Goal: Transaction & Acquisition: Purchase product/service

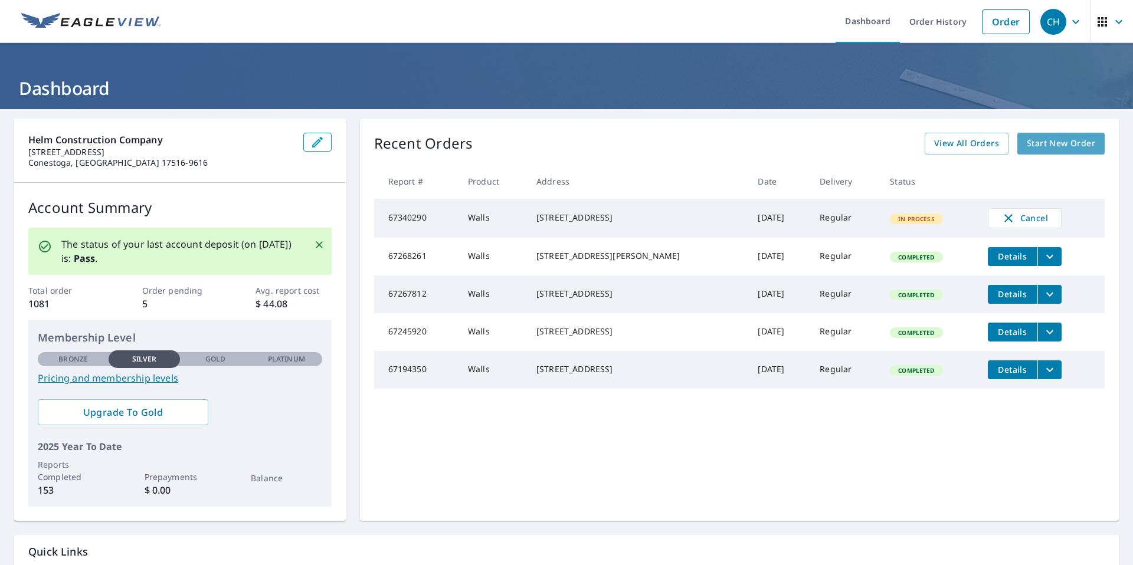
click at [1071, 143] on span "Start New Order" at bounding box center [1061, 143] width 68 height 15
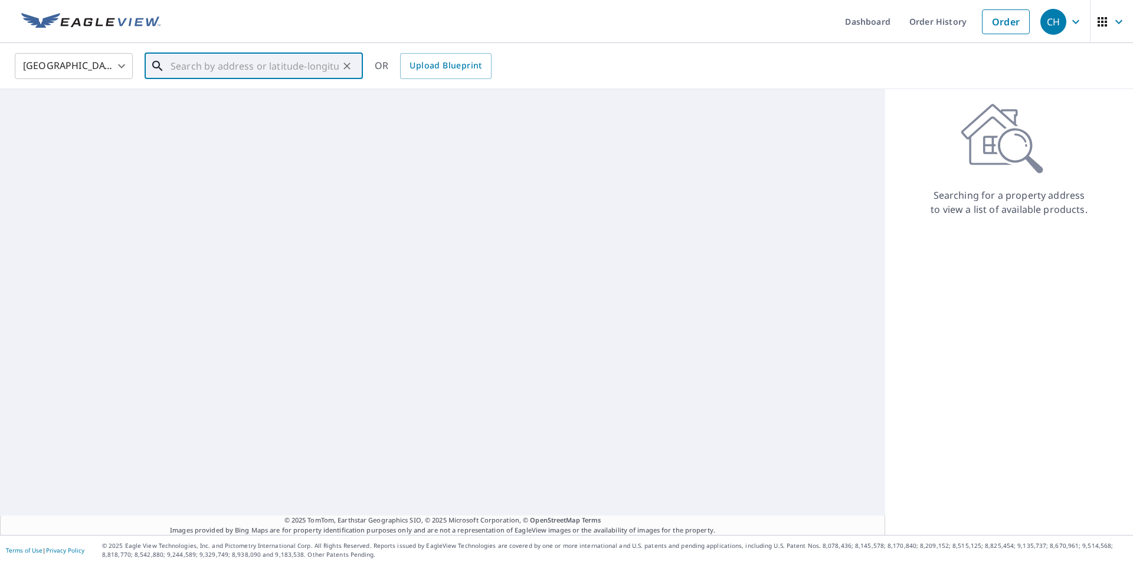
click at [243, 66] on input "text" at bounding box center [255, 66] width 168 height 33
paste input "[STREET_ADDRESS]"
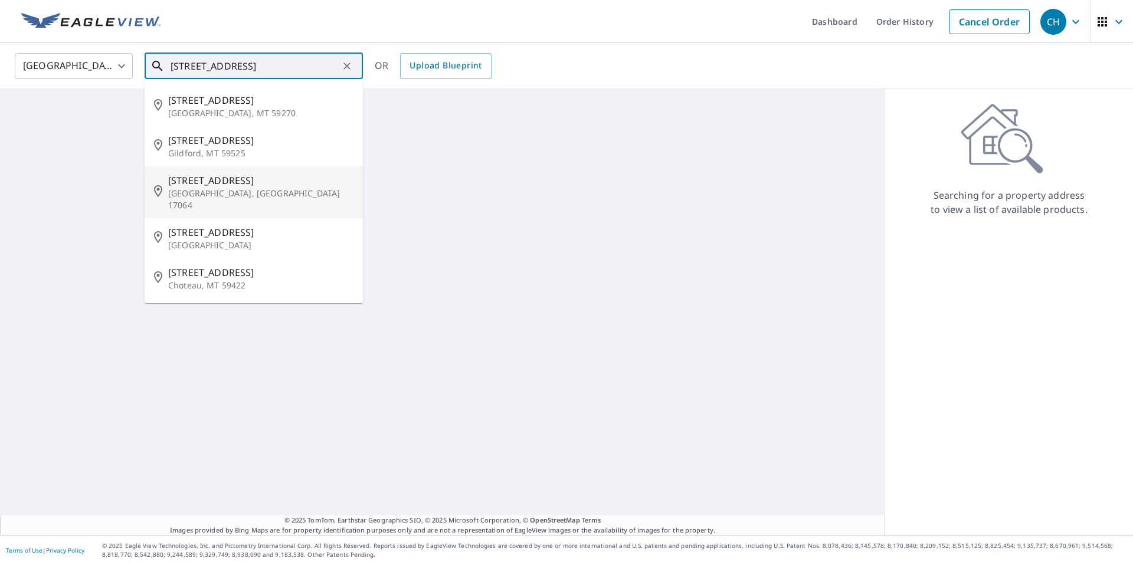
click at [208, 187] on span "[STREET_ADDRESS]" at bounding box center [260, 181] width 185 height 14
type input "[STREET_ADDRESS]"
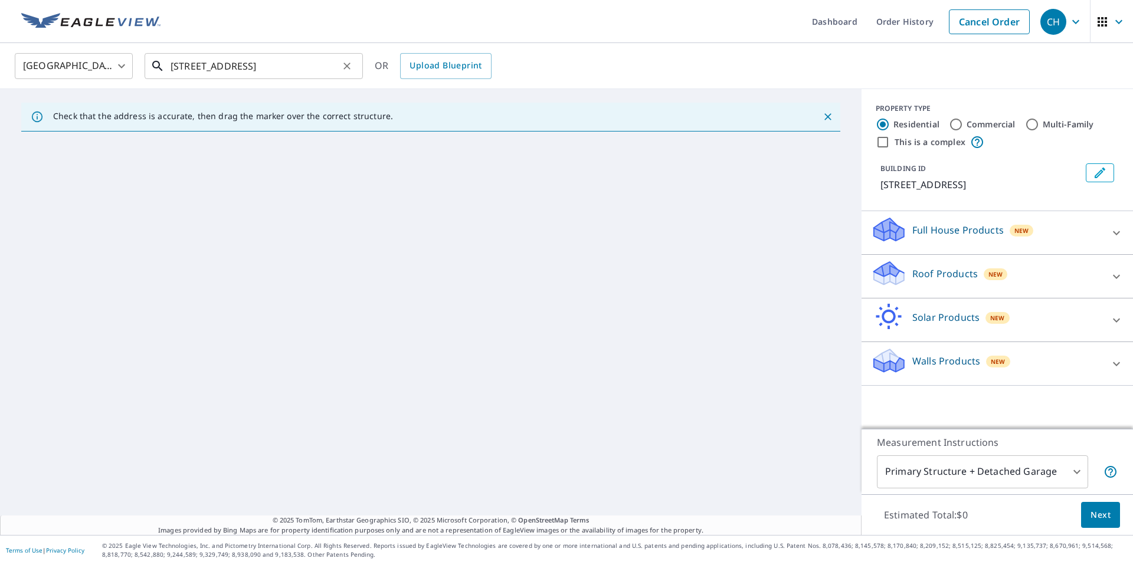
click at [331, 71] on input "[STREET_ADDRESS]" at bounding box center [255, 66] width 168 height 33
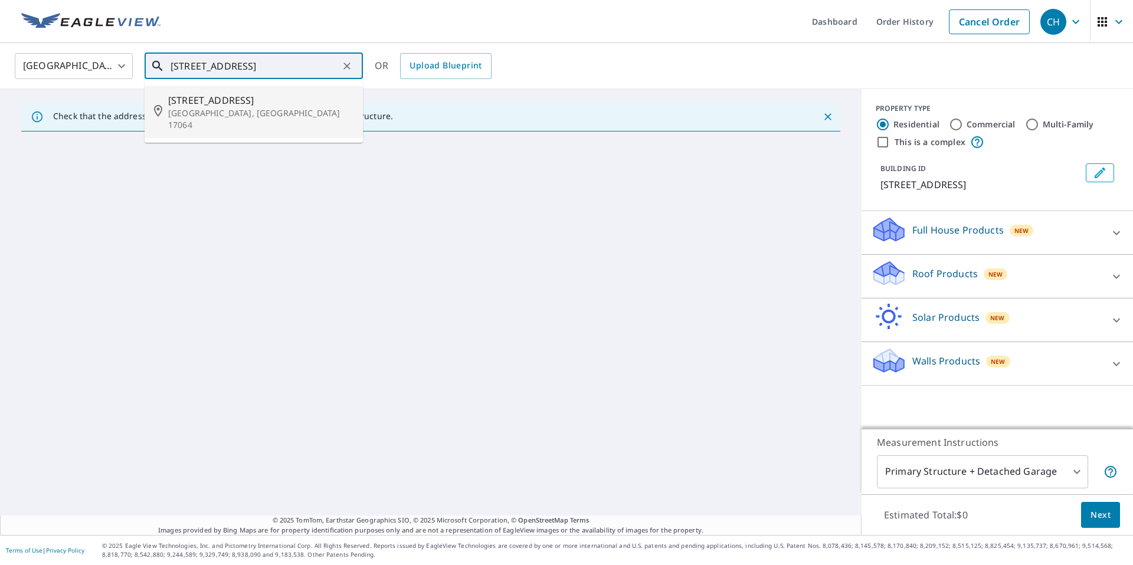
click at [225, 115] on p "[GEOGRAPHIC_DATA], [GEOGRAPHIC_DATA] 17064" at bounding box center [260, 119] width 185 height 24
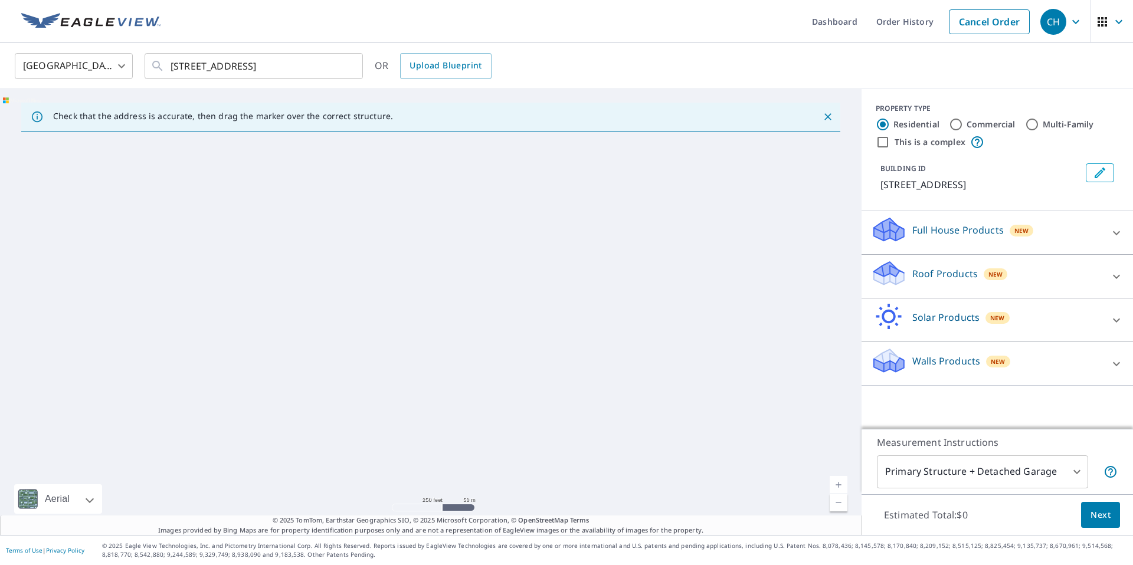
click at [830, 507] on link "Current Level 17, Zoom Out" at bounding box center [839, 503] width 18 height 18
click at [830, 507] on link "Current Level 16, Zoom Out" at bounding box center [839, 503] width 18 height 18
click at [830, 507] on link "Current Level 15.19172937176066, Zoom Out" at bounding box center [839, 503] width 18 height 18
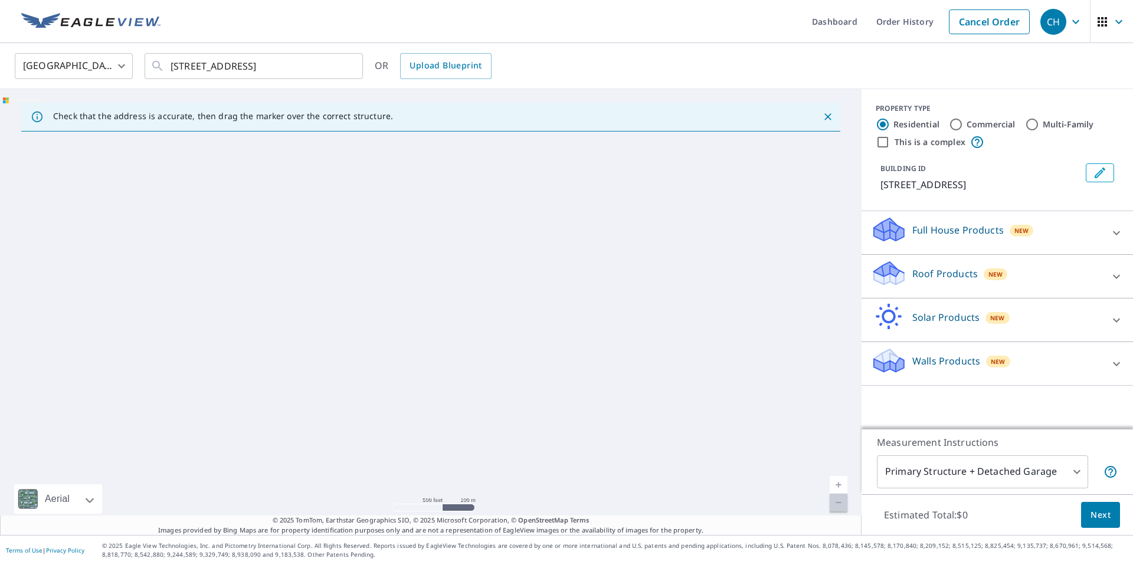
click at [830, 507] on link "Current Level 13.610395237278917, Zoom Out Disabled" at bounding box center [839, 503] width 18 height 18
click at [830, 507] on link "Current Level 12, Zoom Out Disabled" at bounding box center [839, 503] width 18 height 18
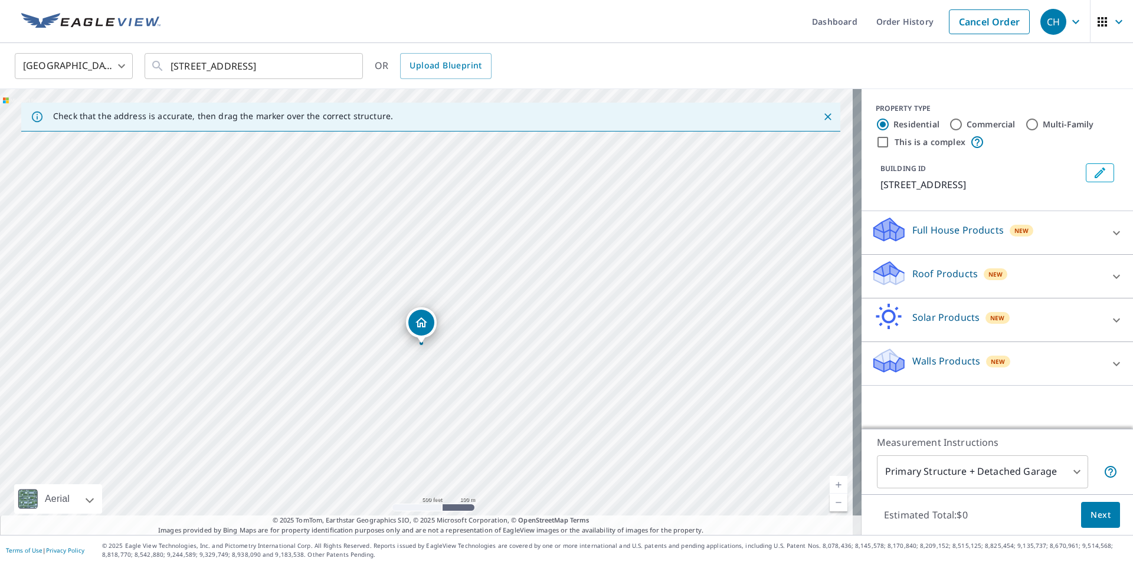
drag, startPoint x: 406, startPoint y: 392, endPoint x: 418, endPoint y: 348, distance: 45.8
click at [418, 348] on div "[STREET_ADDRESS]" at bounding box center [431, 312] width 862 height 446
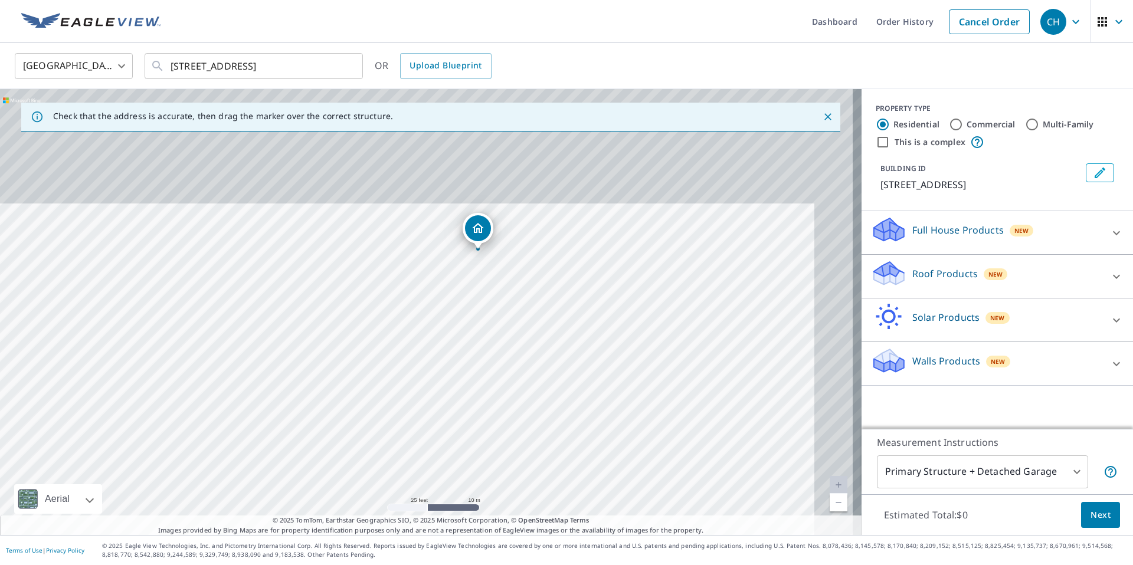
drag, startPoint x: 456, startPoint y: 297, endPoint x: 417, endPoint y: 414, distance: 123.9
click at [417, 414] on div "[STREET_ADDRESS]" at bounding box center [431, 312] width 862 height 446
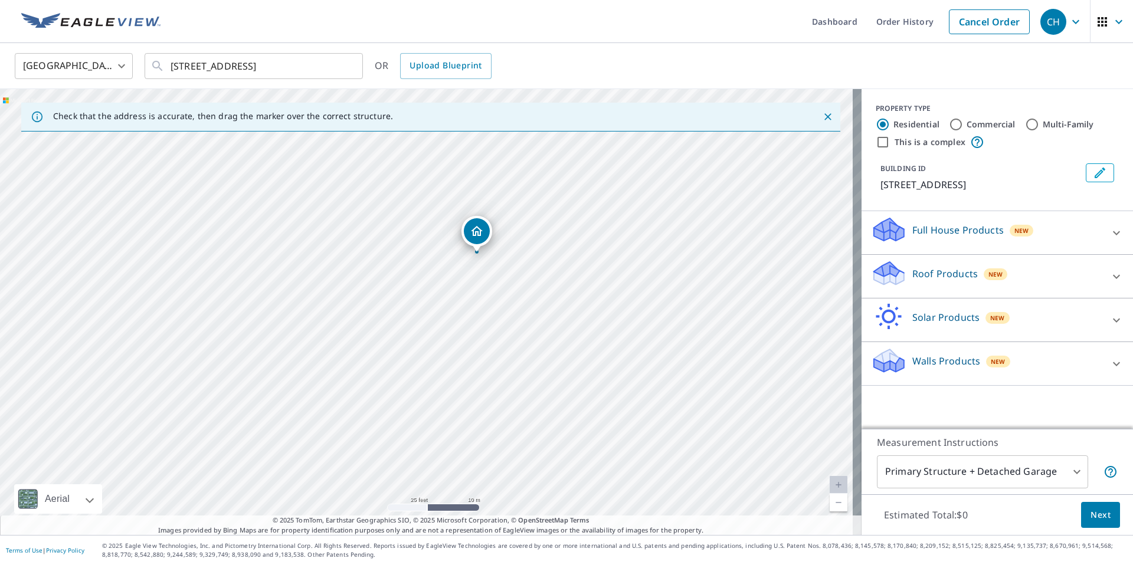
click at [1038, 268] on div "Roof Products New" at bounding box center [986, 277] width 231 height 34
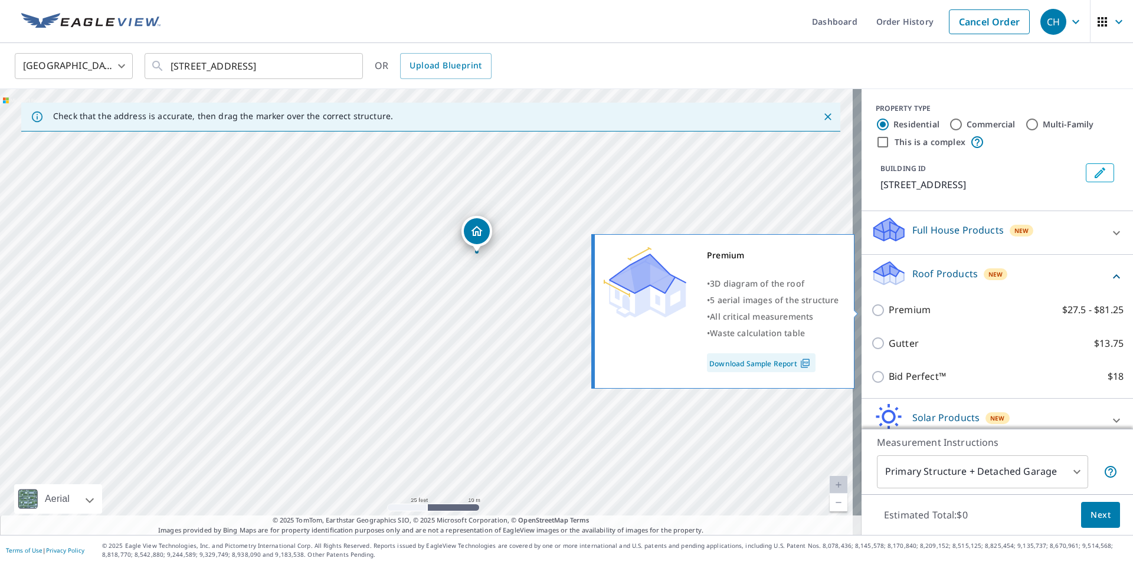
click at [902, 311] on p "Premium" at bounding box center [910, 310] width 42 height 15
click at [889, 311] on input "Premium $27.5 - $81.25" at bounding box center [880, 310] width 18 height 14
checkbox input "true"
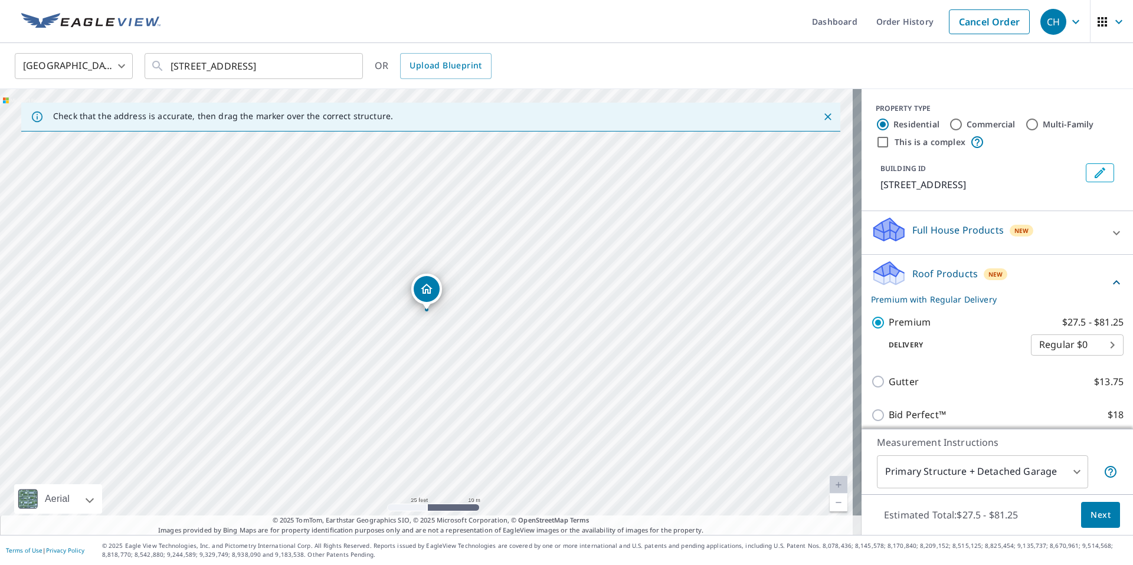
click at [1093, 519] on span "Next" at bounding box center [1101, 515] width 20 height 15
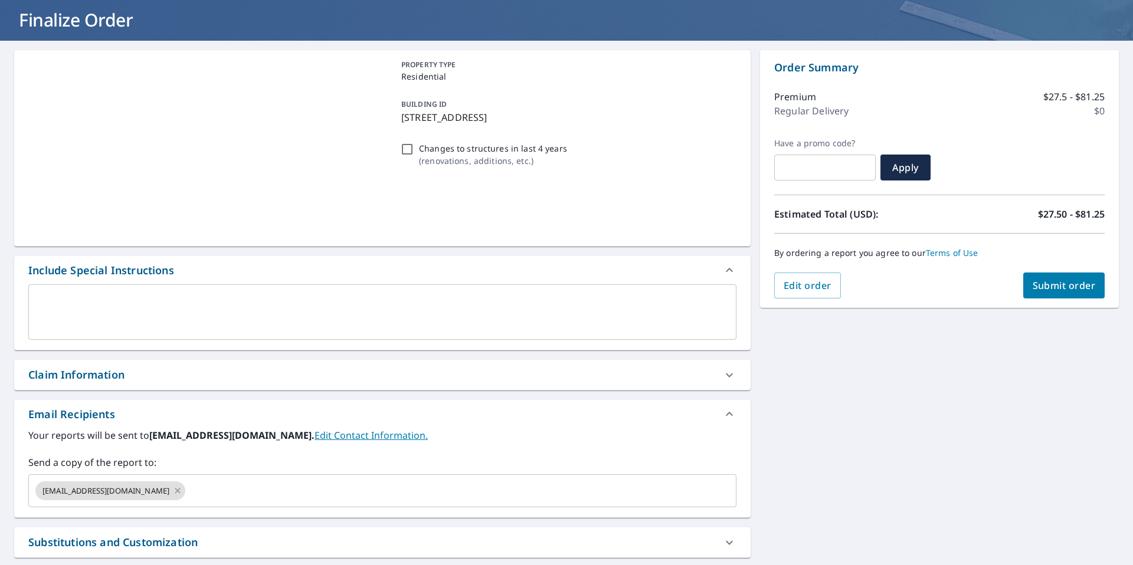
scroll to position [8, 0]
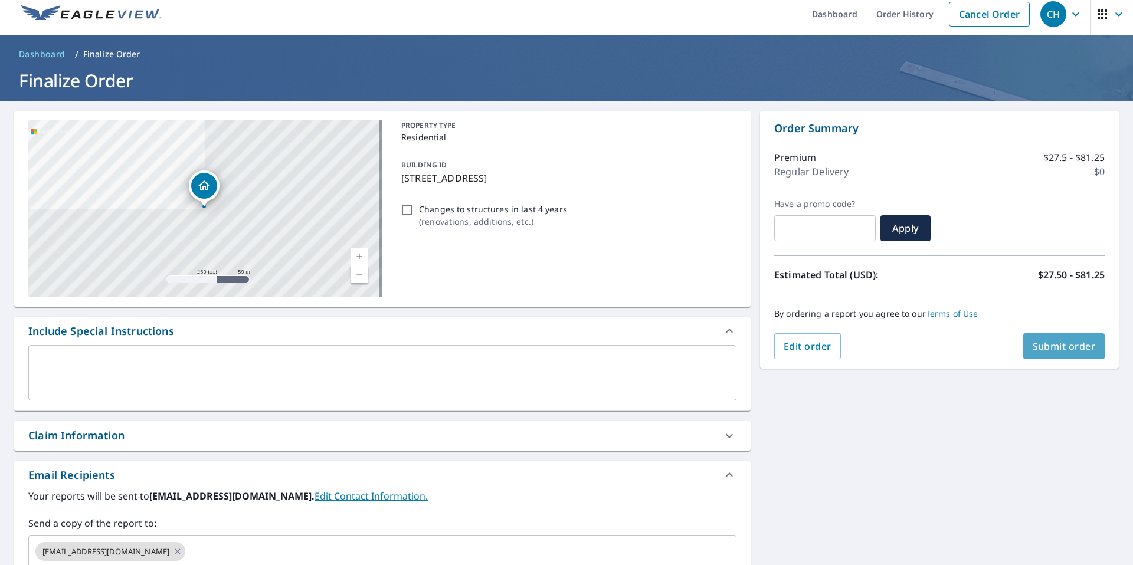
click at [1070, 352] on span "Submit order" at bounding box center [1064, 346] width 63 height 13
